Goal: Use online tool/utility: Utilize a website feature to perform a specific function

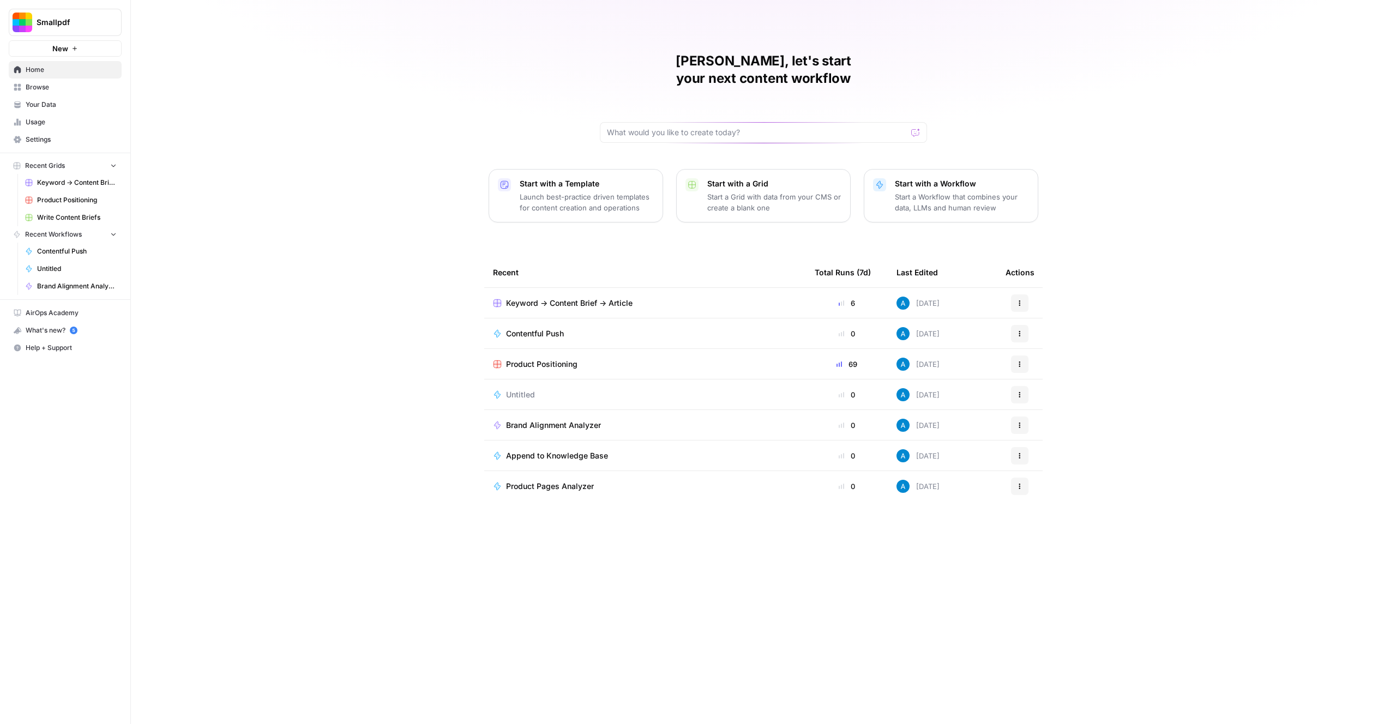
click at [541, 328] on span "Contentful Push" at bounding box center [535, 333] width 58 height 11
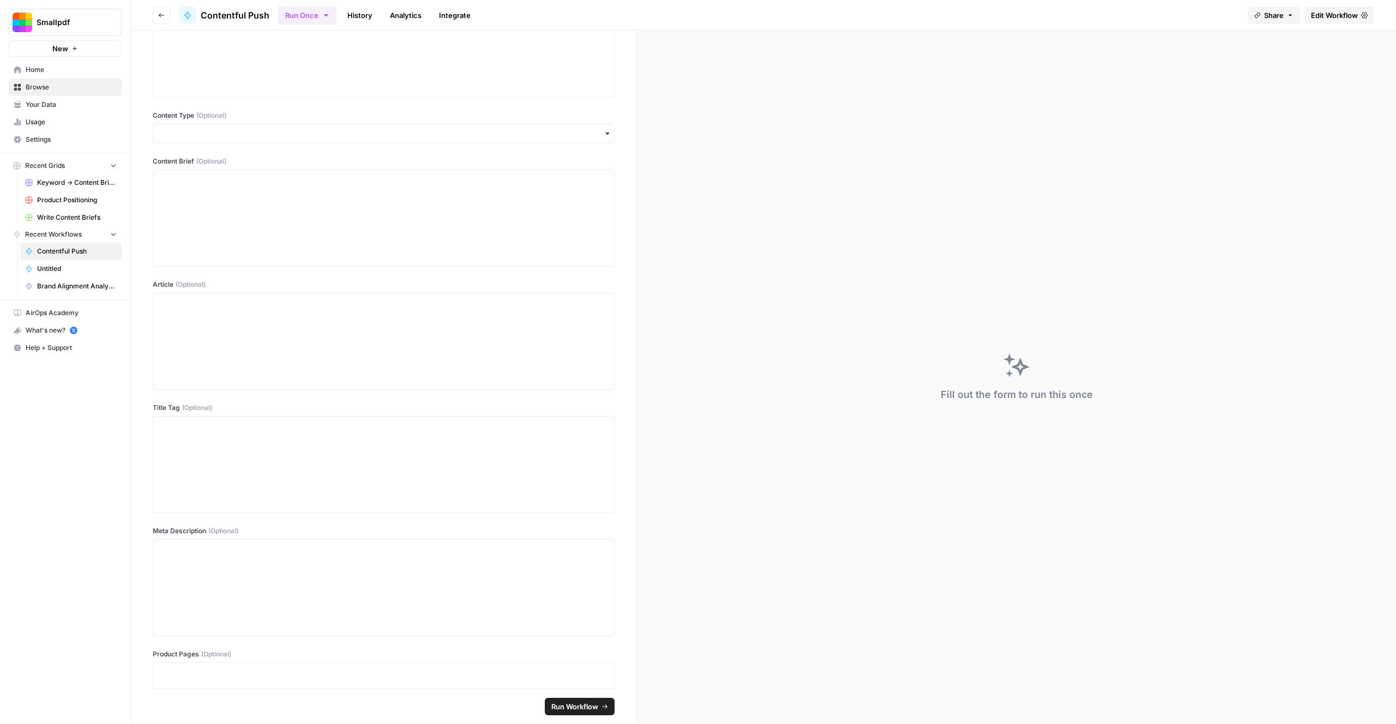
scroll to position [491, 0]
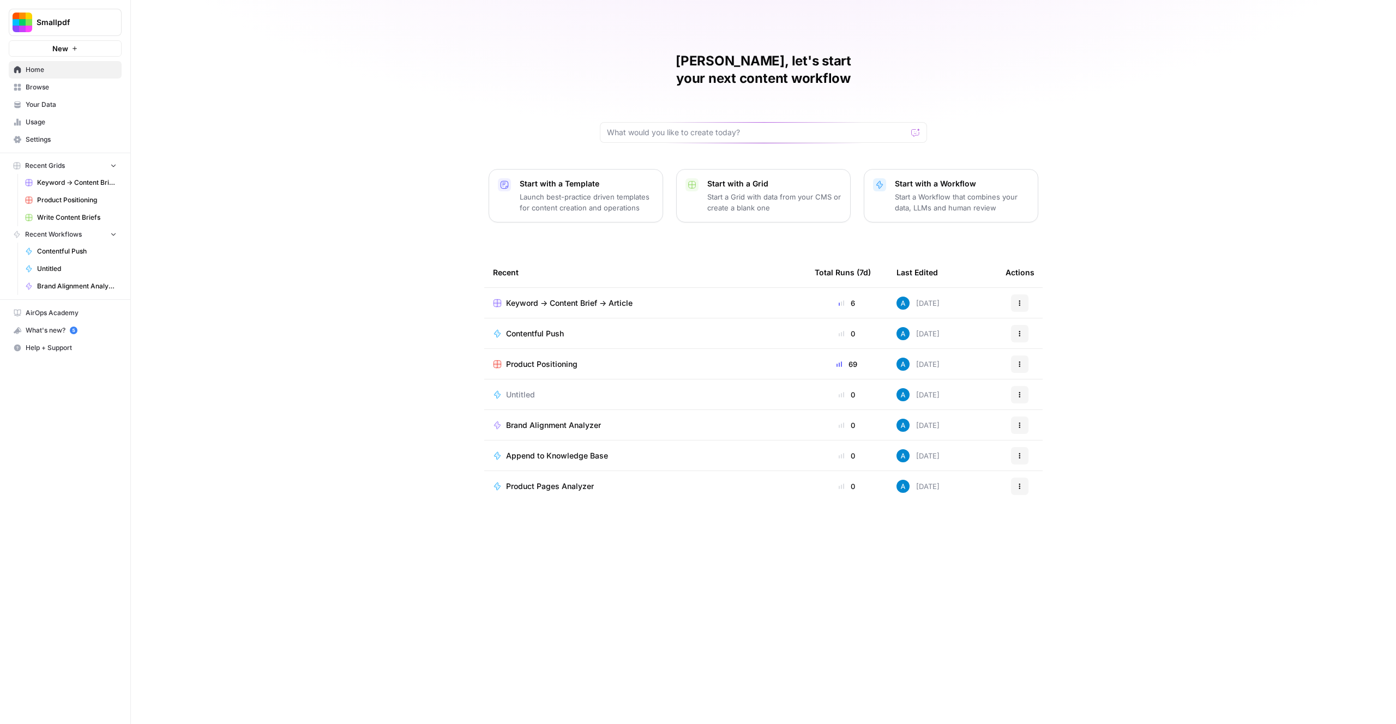
click at [570, 298] on span "Keyword -> Content Brief -> Article" at bounding box center [569, 303] width 126 height 11
